Goal: Find specific page/section: Find specific page/section

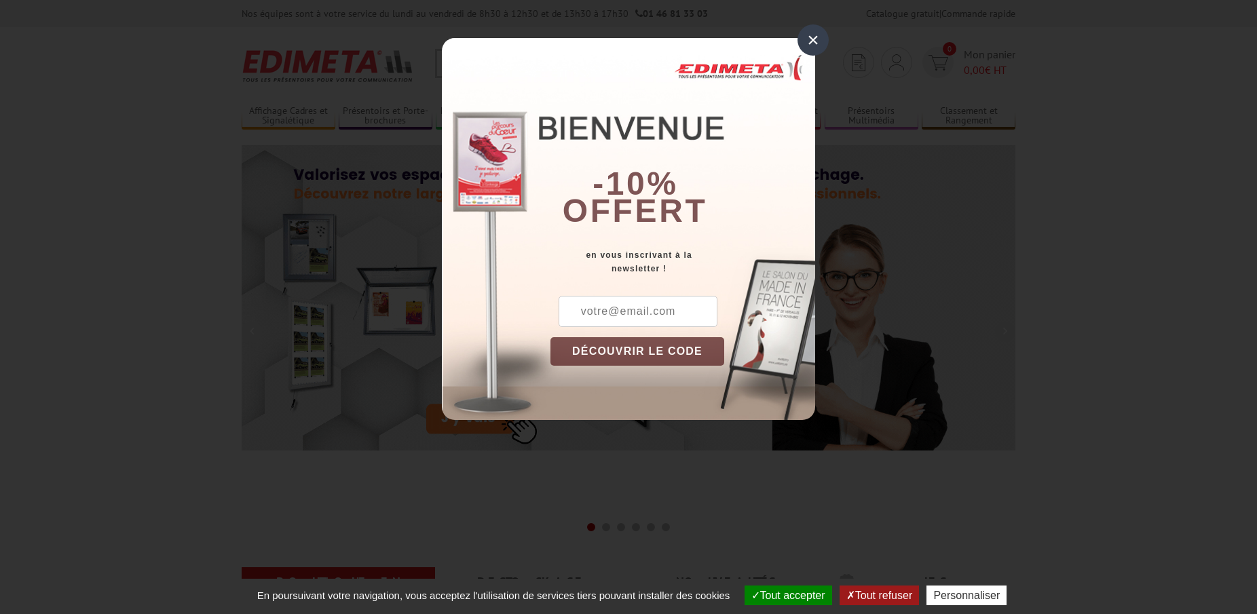
click at [810, 36] on div "×" at bounding box center [812, 39] width 31 height 31
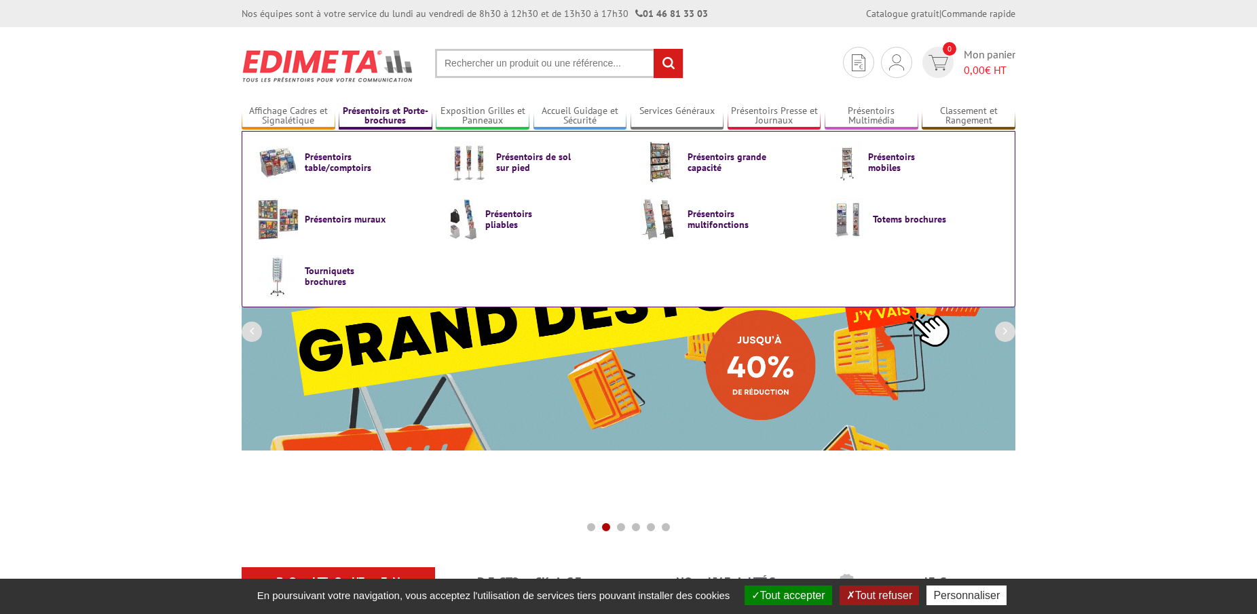
click at [380, 113] on link "Présentoirs et Porte-brochures" at bounding box center [386, 116] width 94 height 22
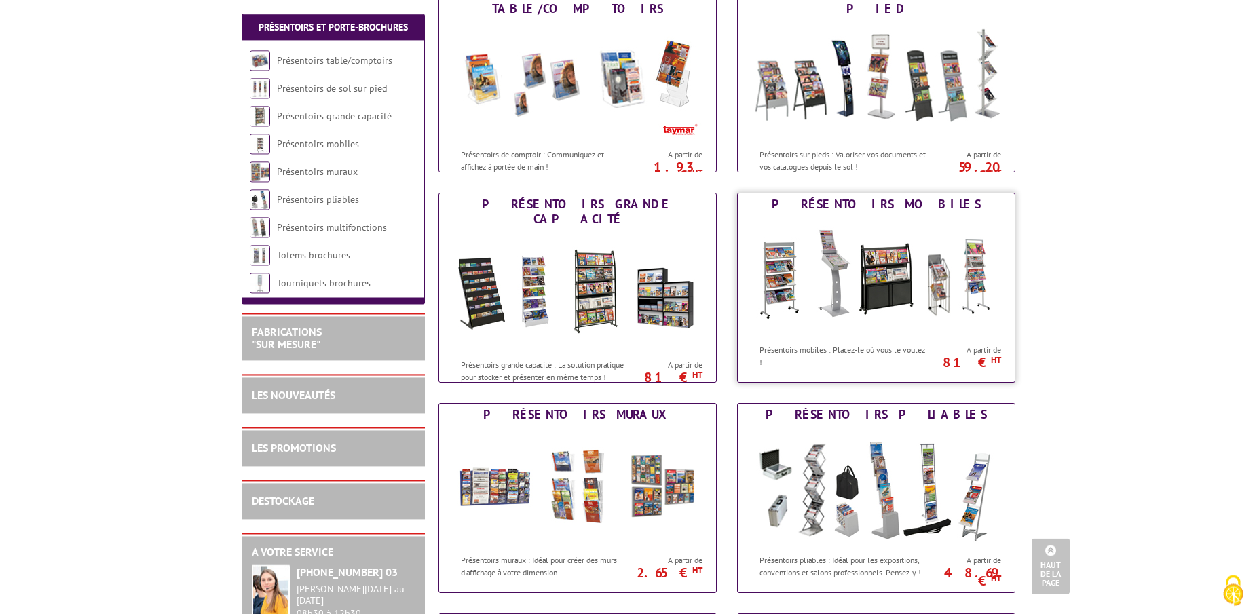
scroll to position [208, 0]
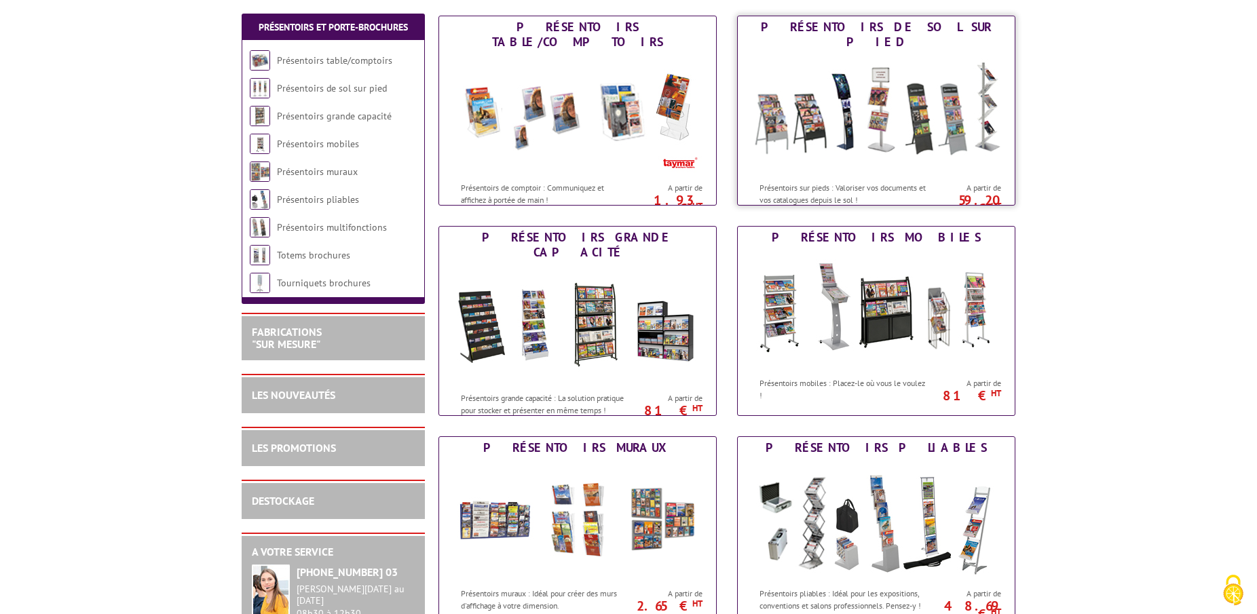
click at [831, 157] on img at bounding box center [876, 114] width 251 height 122
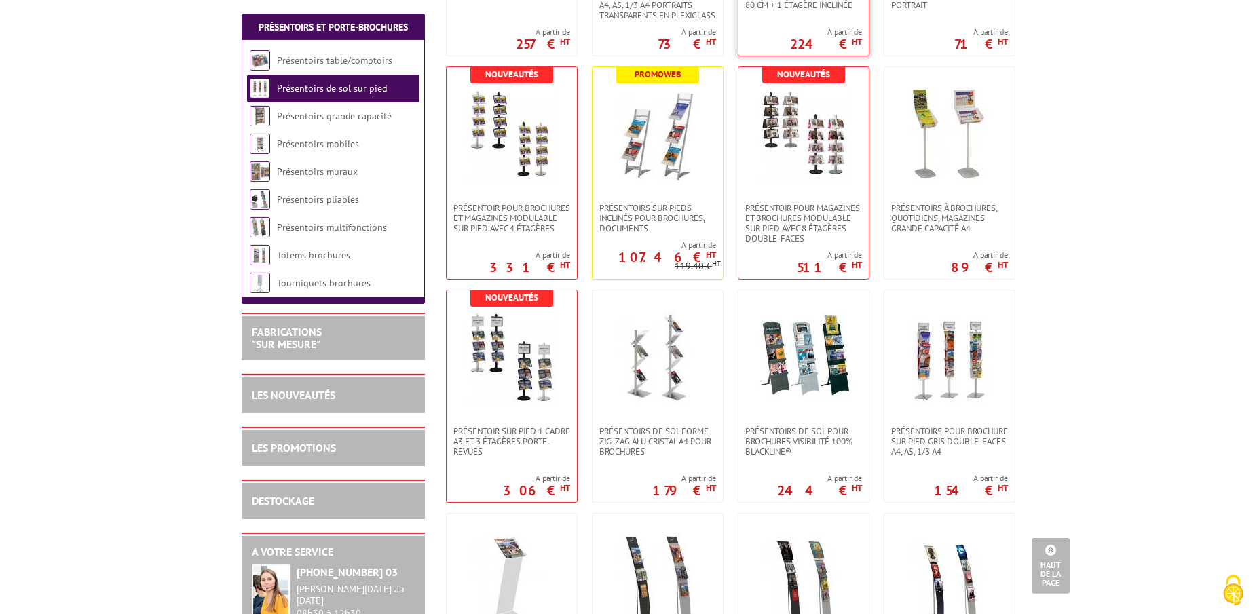
scroll to position [969, 0]
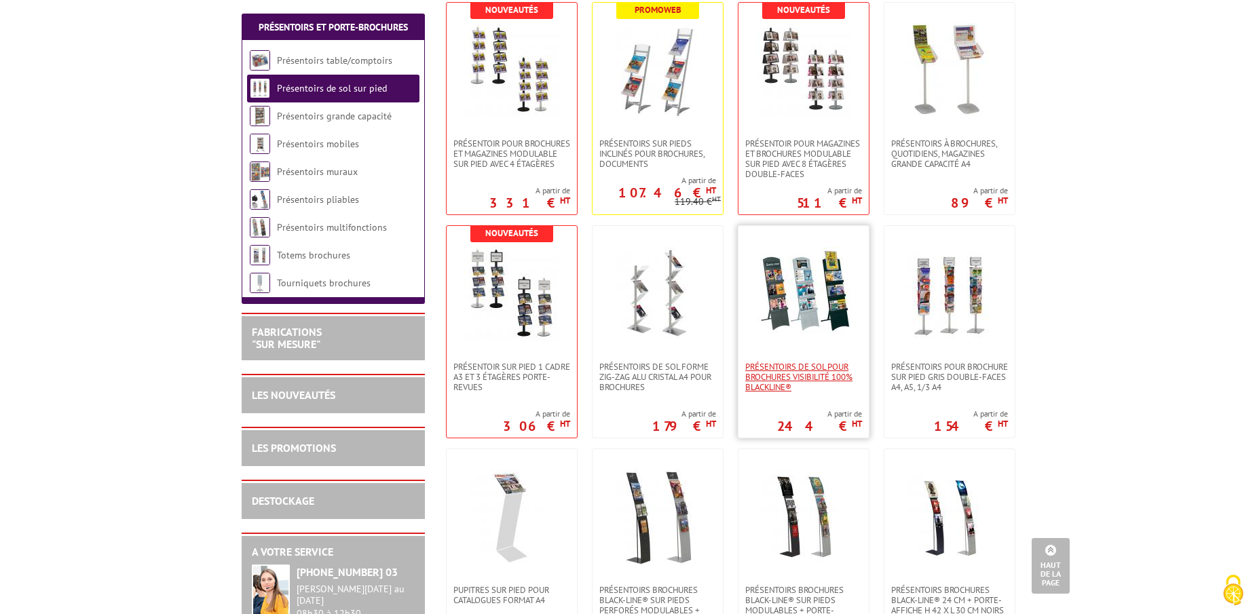
click at [806, 373] on span "Présentoirs de sol pour brochures visibilité 100% Blackline®" at bounding box center [803, 377] width 117 height 31
